Goal: Task Accomplishment & Management: Manage account settings

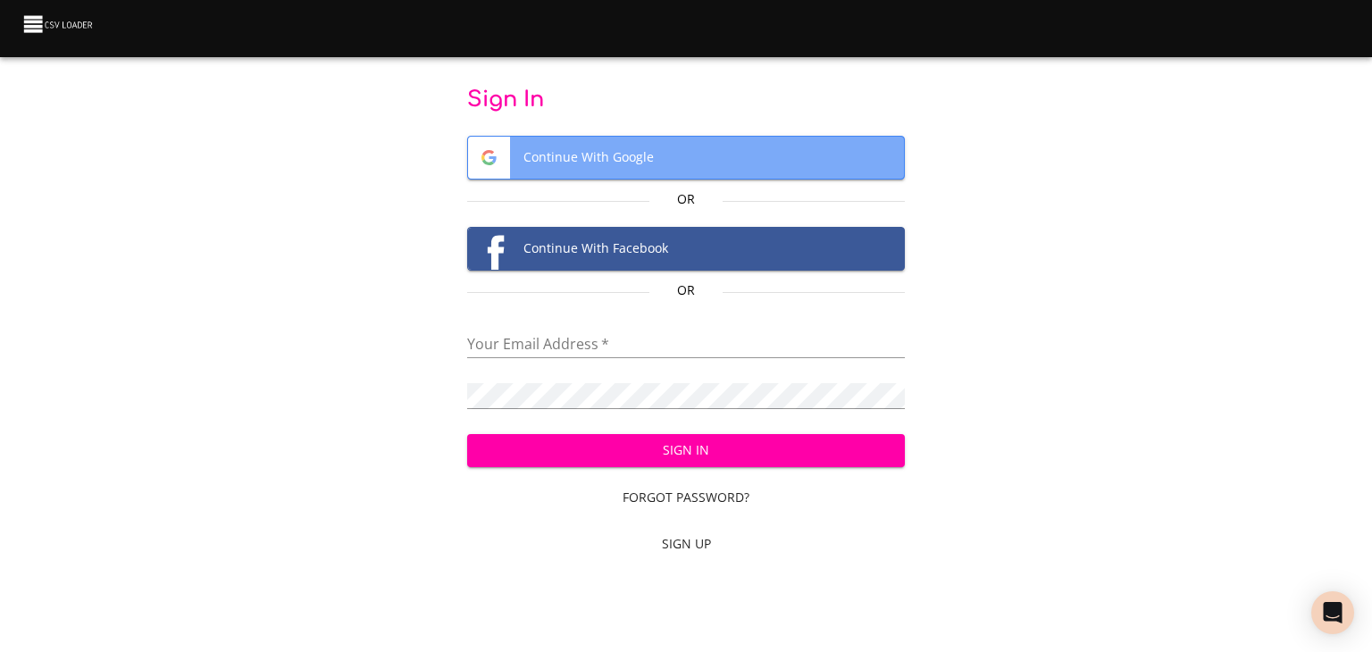
click at [683, 148] on span "Continue With Google" at bounding box center [686, 158] width 437 height 42
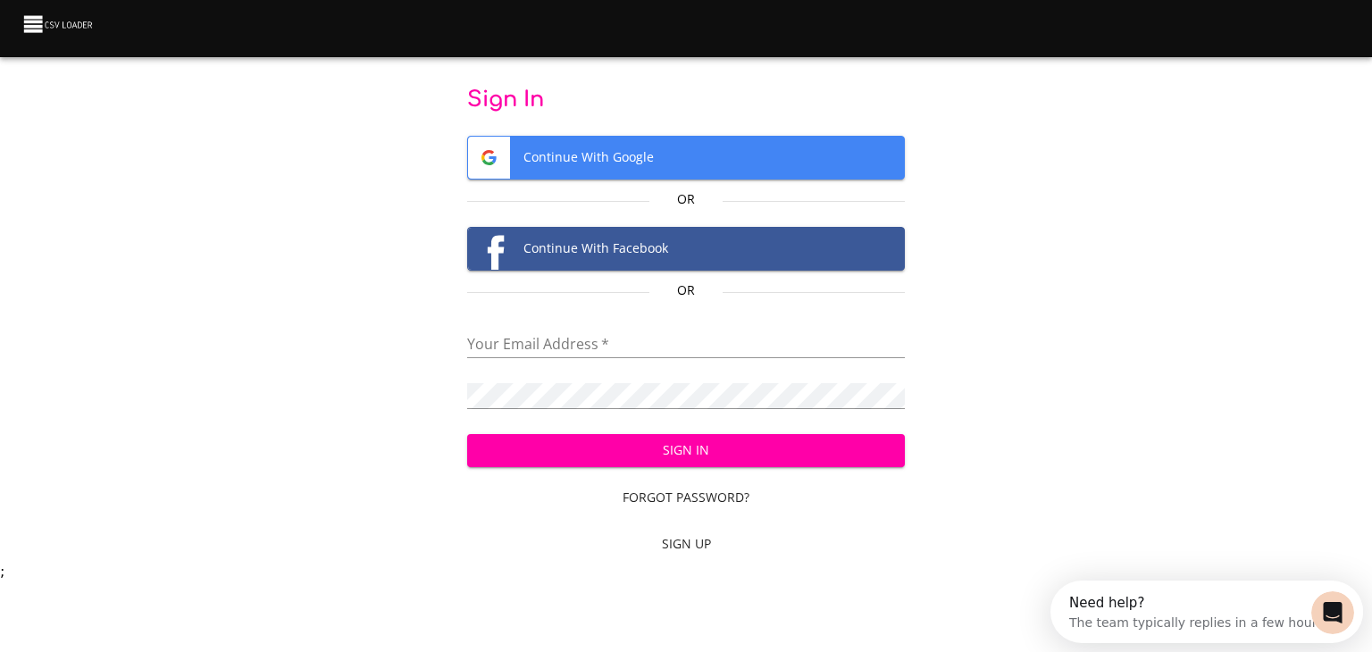
click at [736, 340] on input "email" at bounding box center [686, 345] width 439 height 26
type input "[EMAIL_ADDRESS][DOMAIN_NAME]"
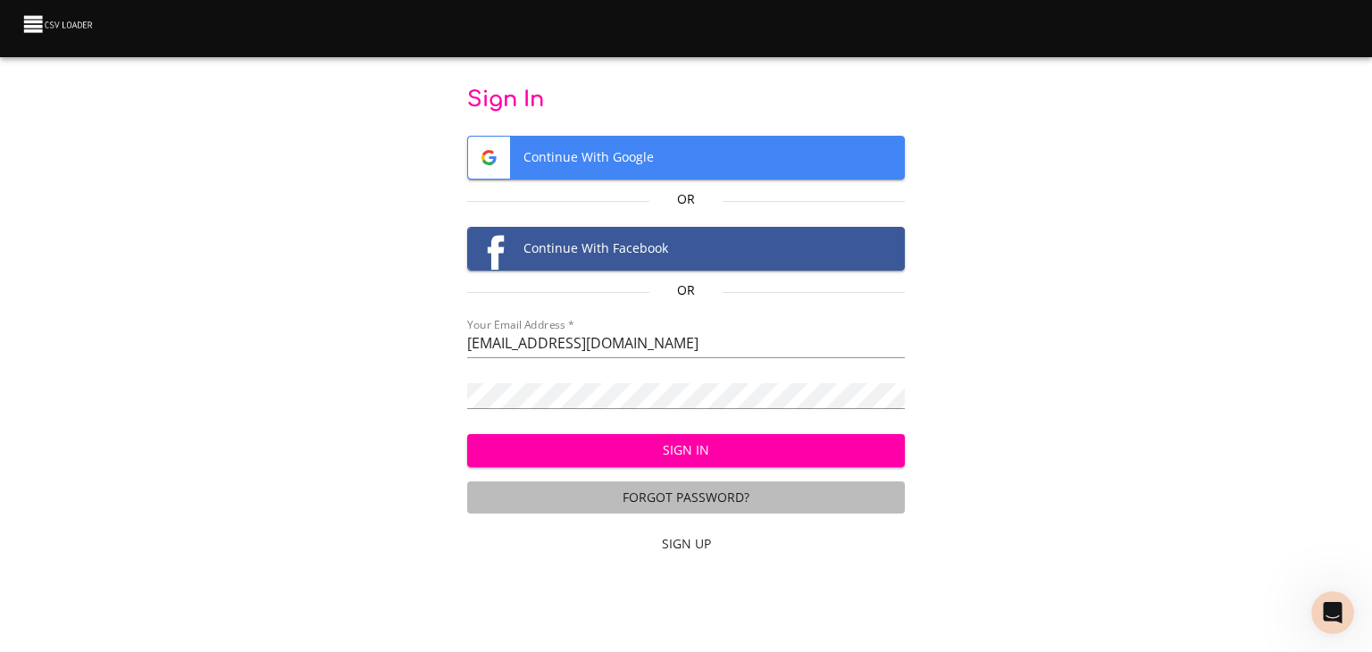
click at [677, 496] on span "Forgot Password?" at bounding box center [686, 498] width 424 height 22
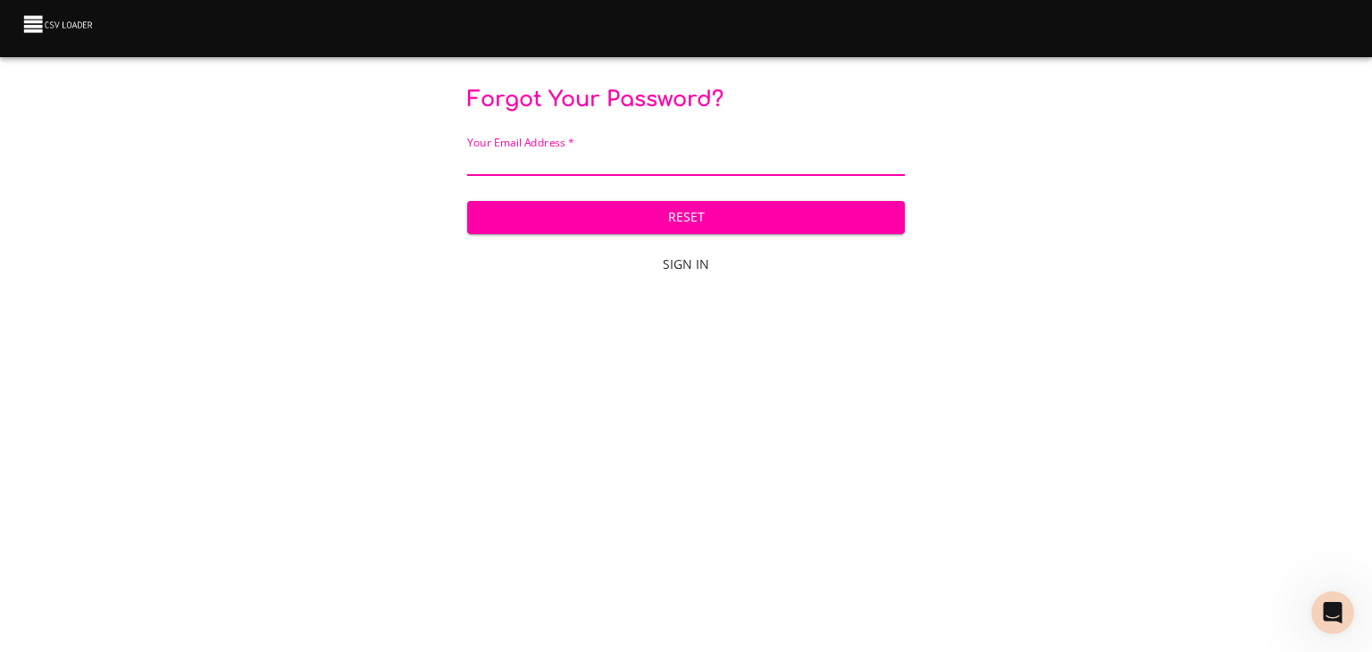
click at [633, 155] on input "email" at bounding box center [686, 163] width 439 height 26
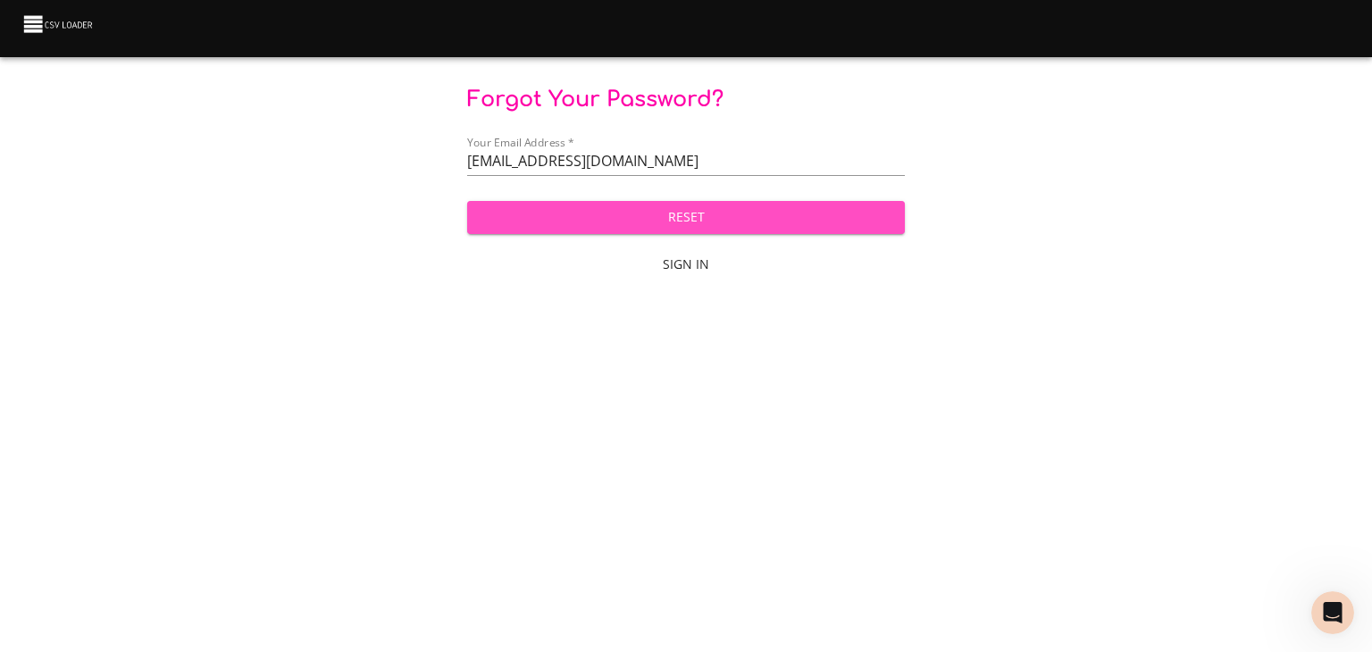
click at [617, 215] on span "Reset" at bounding box center [687, 217] width 410 height 22
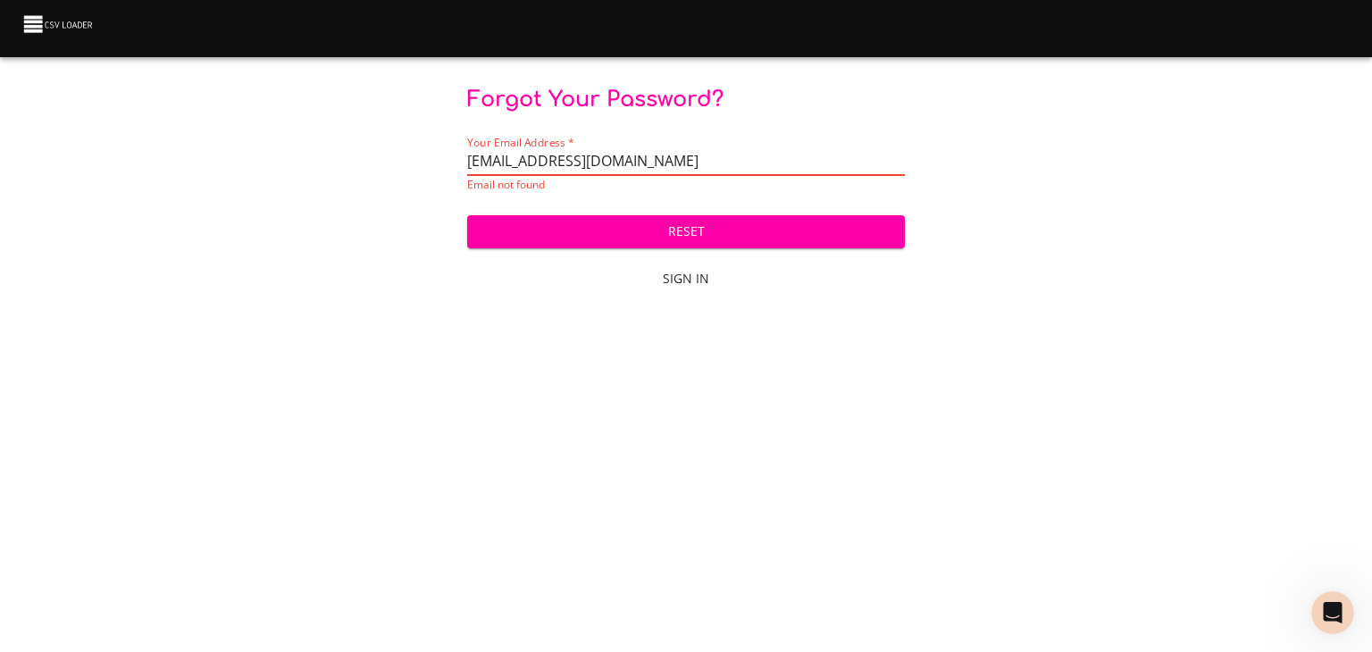
drag, startPoint x: 681, startPoint y: 167, endPoint x: 387, endPoint y: 182, distance: 294.3
click at [387, 182] on div "Forgot Your Password? Your Email Address   * [EMAIL_ADDRESS][DOMAIN_NAME] Email…" at bounding box center [686, 192] width 1315 height 213
type input "[PERSON_NAME][EMAIL_ADDRESS][DOMAIN_NAME]"
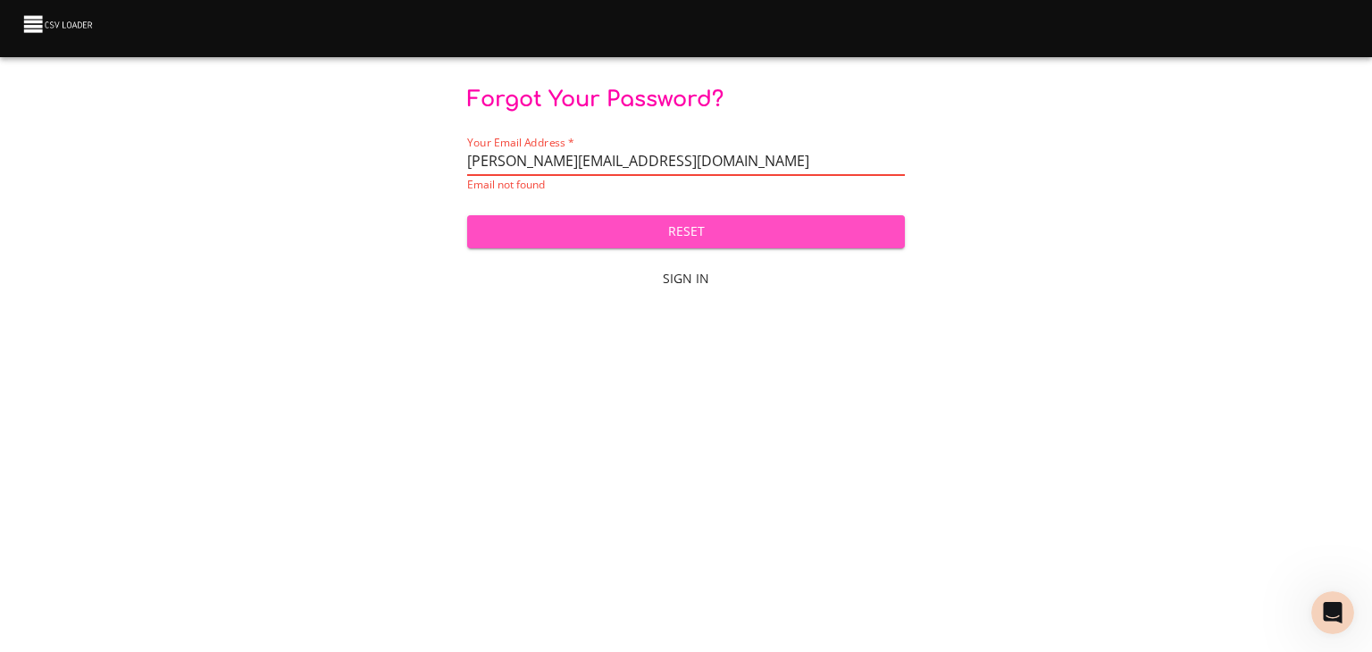
click at [603, 236] on span "Reset" at bounding box center [687, 232] width 410 height 22
